Goal: Navigation & Orientation: Find specific page/section

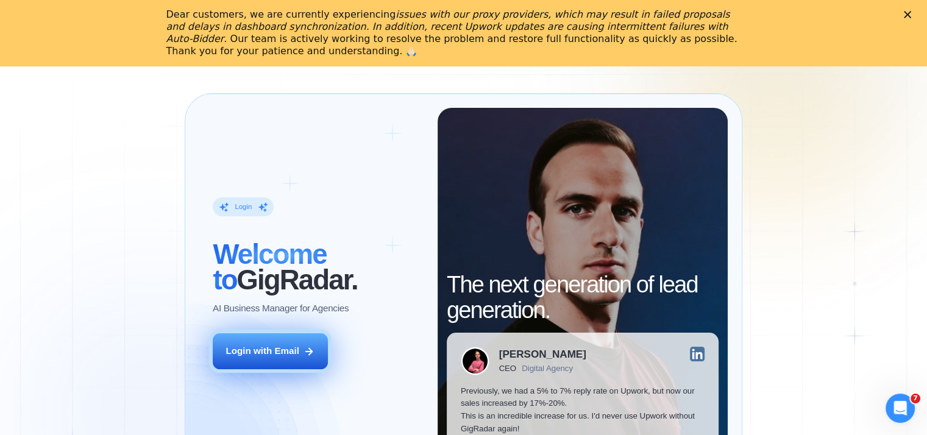
click at [288, 349] on button "Login with Email" at bounding box center [270, 352] width 115 height 36
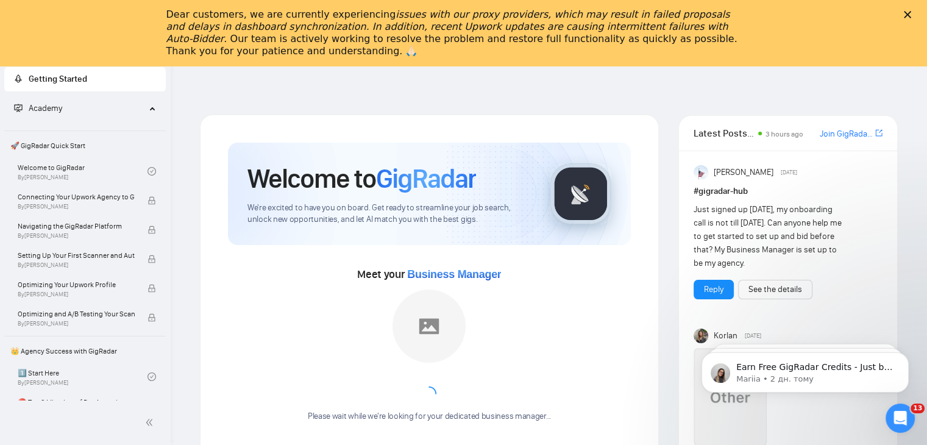
click at [920, 10] on div "Dear customers, we are currently experiencing issues with our proxy providers, …" at bounding box center [463, 33] width 927 height 56
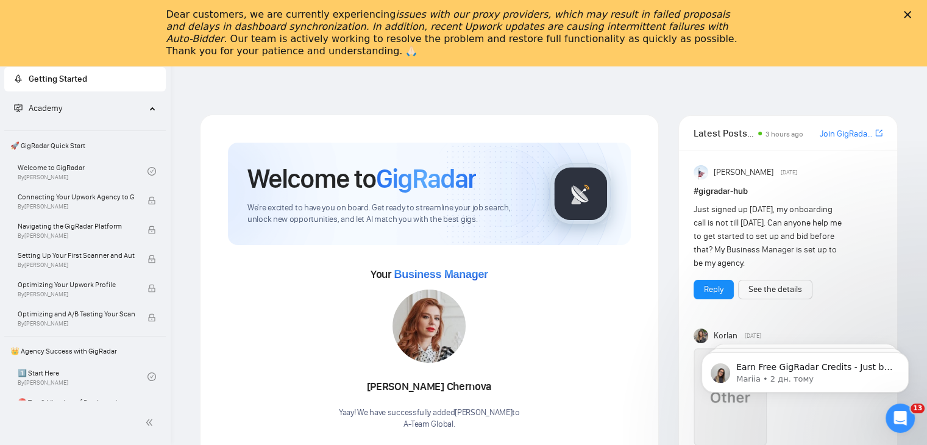
click at [912, 13] on icon "Закрити" at bounding box center [907, 14] width 7 height 7
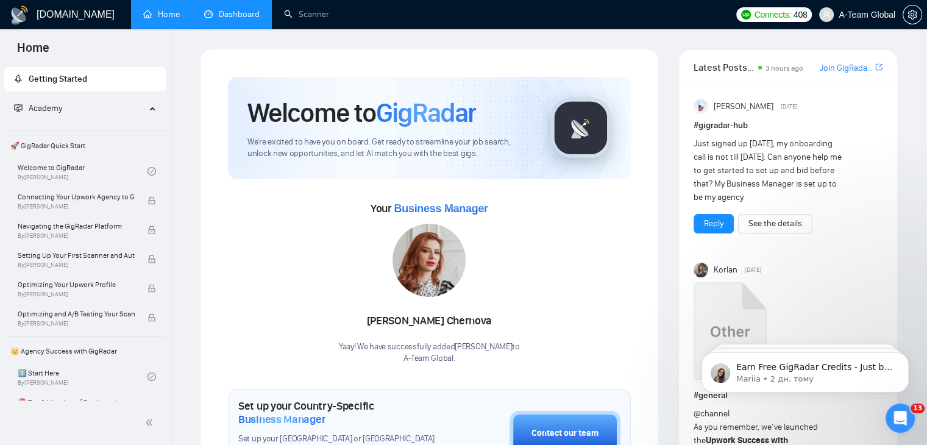
click at [247, 12] on link "Dashboard" at bounding box center [231, 14] width 55 height 10
